Goal: Task Accomplishment & Management: Use online tool/utility

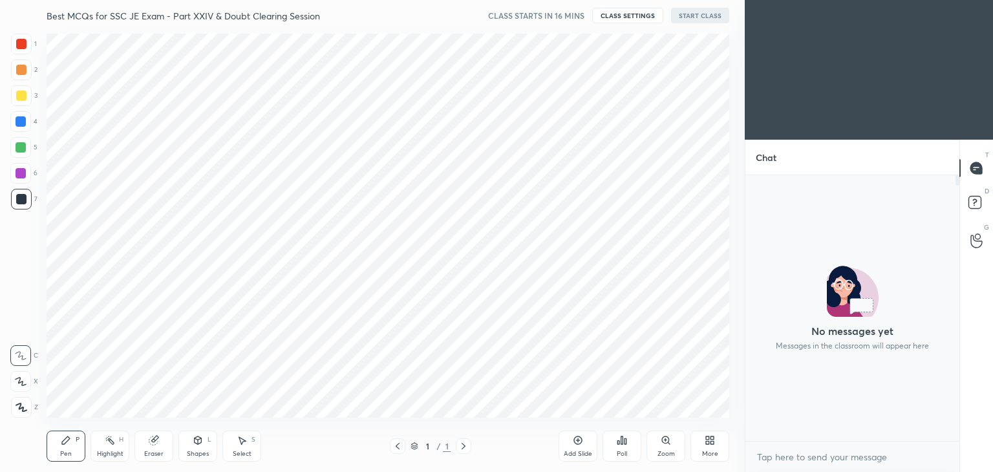
scroll to position [5, 4]
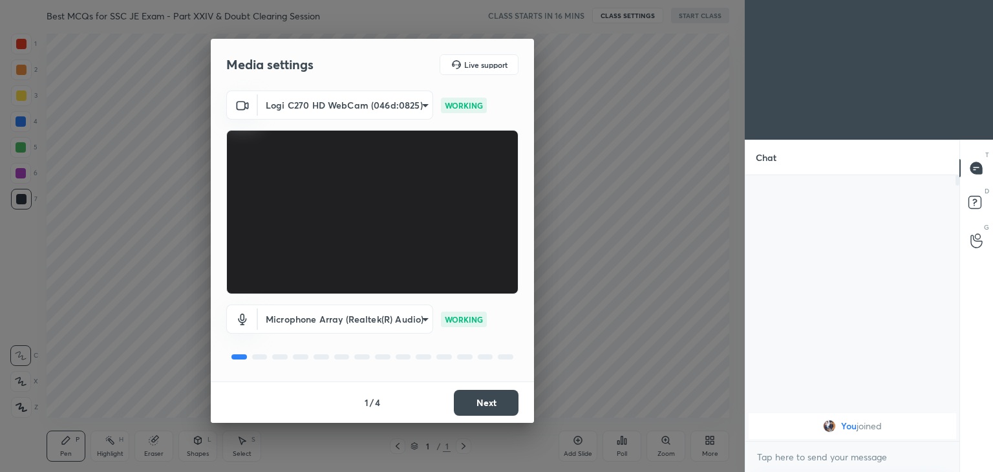
click at [356, 96] on body "1 2 3 4 5 6 7 C X Z C X Z E E Erase all H H Best MCQs for SSC JE Exam - Part XX…" at bounding box center [496, 236] width 993 height 472
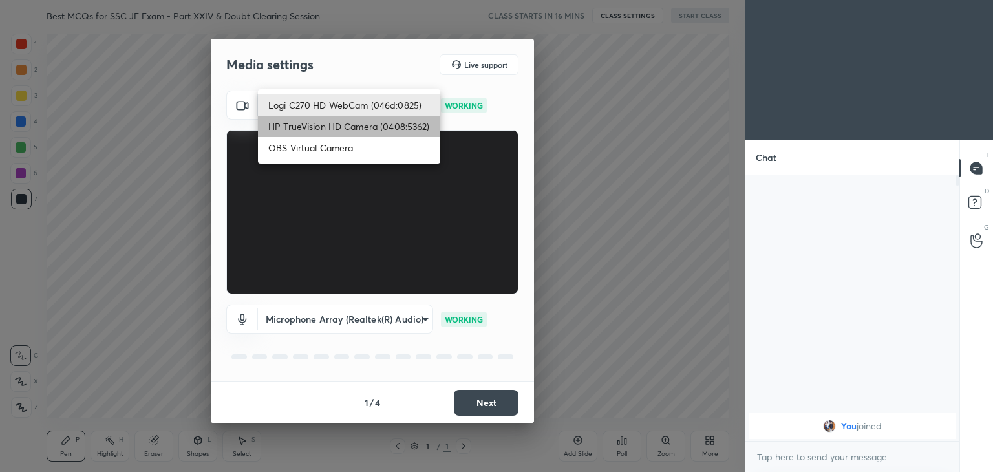
click at [345, 133] on li "HP TrueVision HD Camera (0408:5362)" at bounding box center [349, 126] width 182 height 21
type input "6e129c3dbbea9c9f038ced86e3329b4af5251c06b4e783936748cd200869bc07"
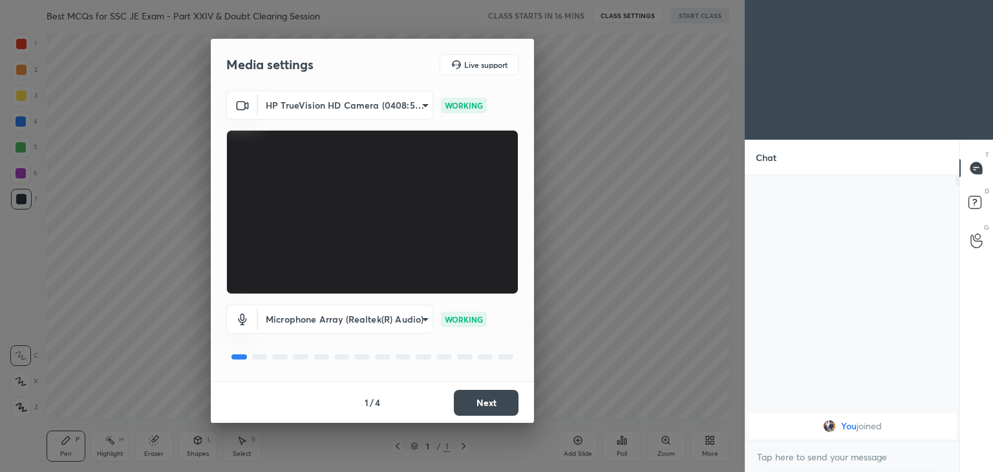
click at [508, 400] on button "Next" at bounding box center [486, 403] width 65 height 26
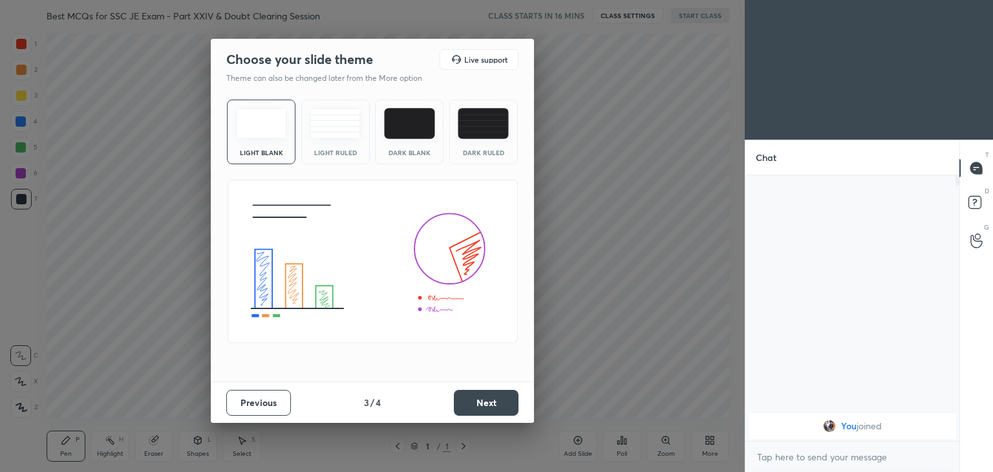
click at [508, 400] on button "Next" at bounding box center [486, 403] width 65 height 26
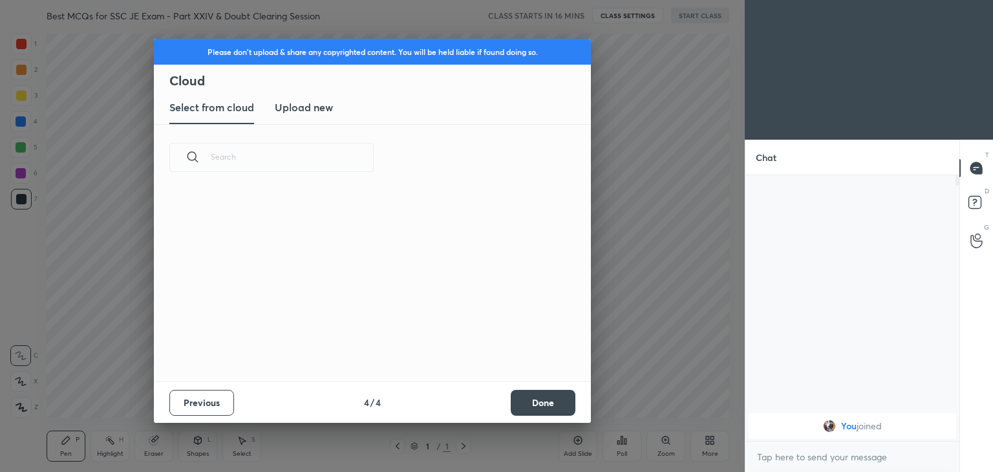
click at [508, 400] on div "Previous 4 / 4 Done" at bounding box center [372, 402] width 437 height 41
click at [535, 397] on button "Done" at bounding box center [543, 403] width 65 height 26
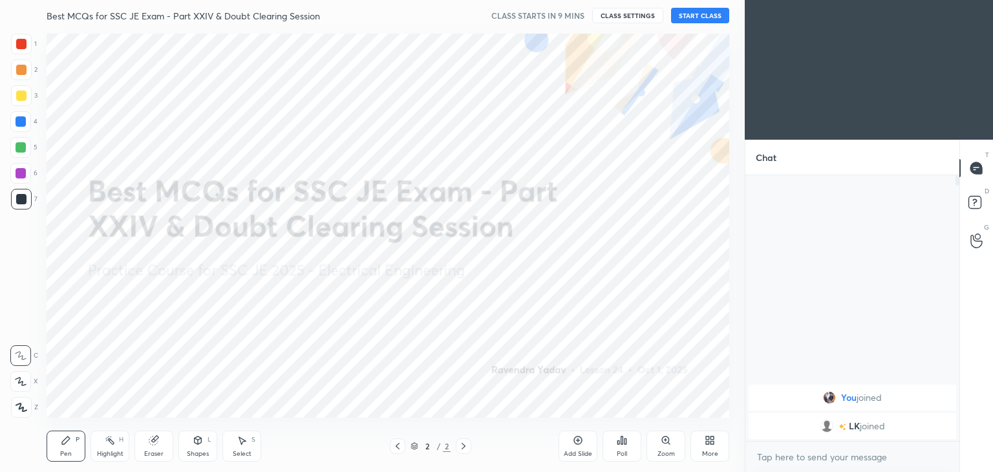
click at [717, 15] on button "START CLASS" at bounding box center [700, 16] width 58 height 16
click at [717, 15] on button "End Class" at bounding box center [702, 16] width 53 height 16
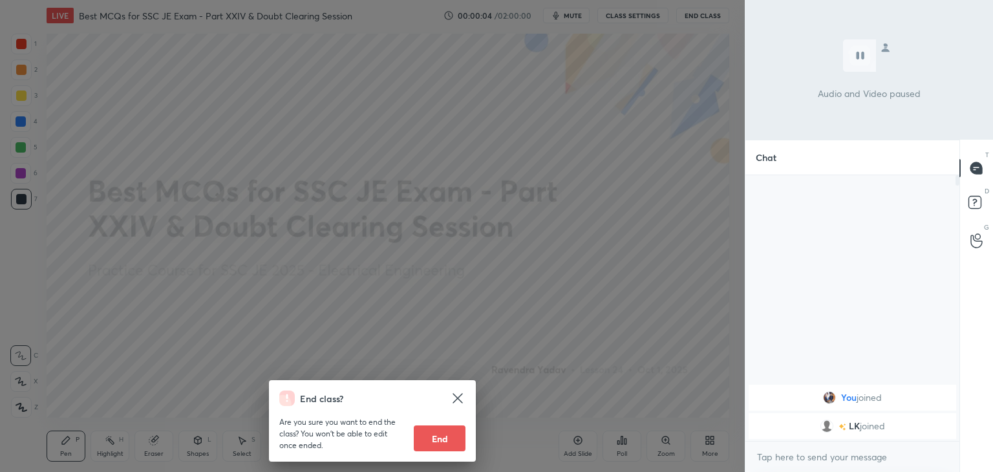
click at [440, 436] on button "End" at bounding box center [440, 439] width 52 height 26
type textarea "x"
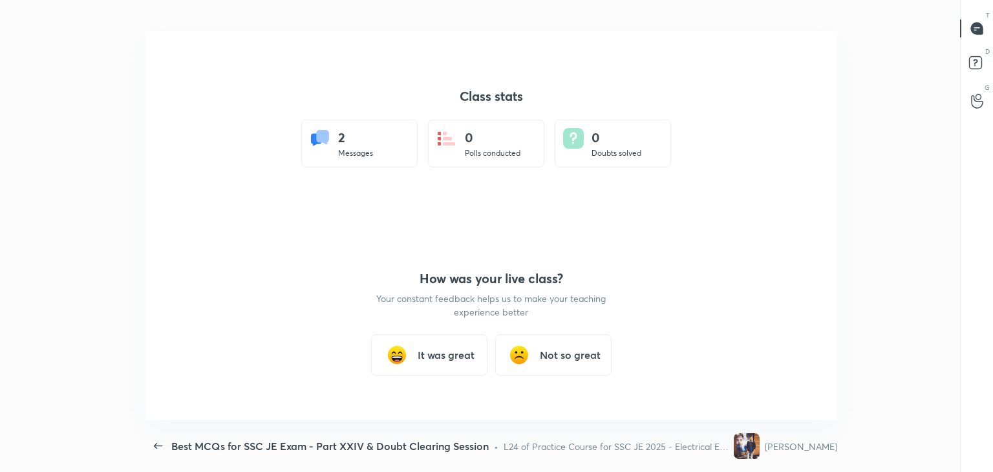
scroll to position [389, 978]
click at [470, 365] on div "It was great" at bounding box center [429, 354] width 116 height 41
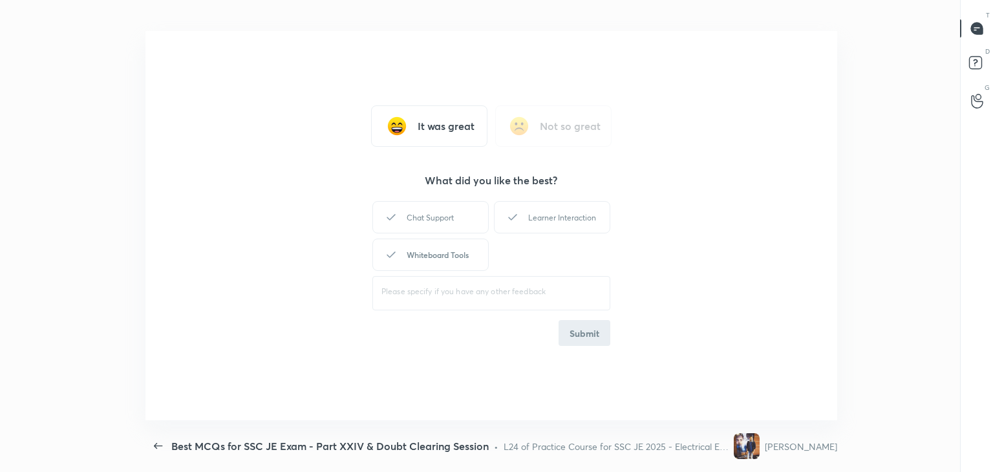
click at [465, 244] on div "Whiteboard Tools" at bounding box center [431, 255] width 116 height 32
click at [609, 334] on button "Submit" at bounding box center [585, 333] width 52 height 26
